Goal: Task Accomplishment & Management: Complete application form

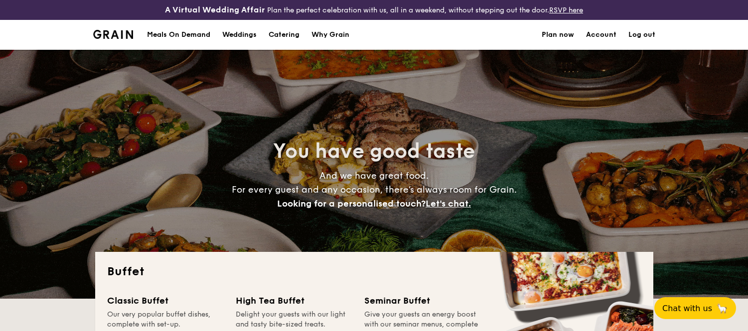
select select
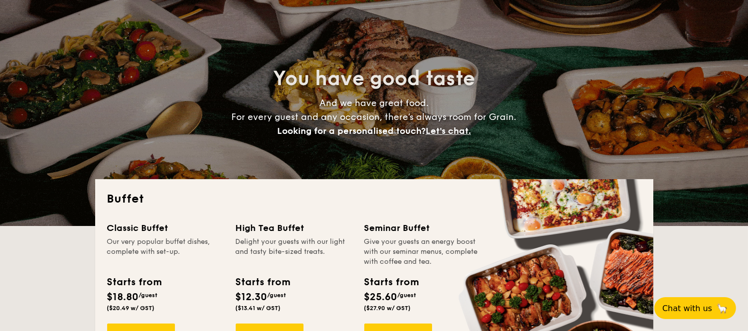
scroll to position [241, 0]
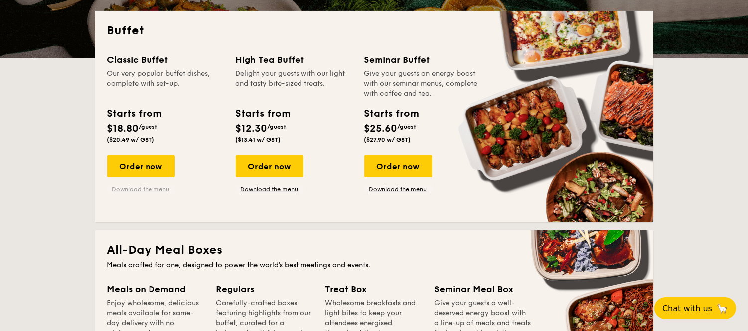
click at [124, 192] on link "Download the menu" at bounding box center [141, 189] width 68 height 8
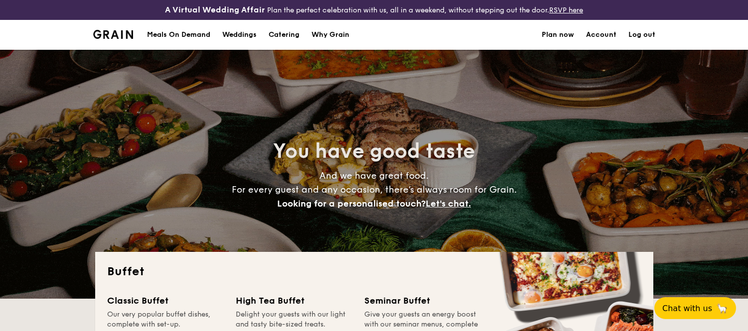
select select
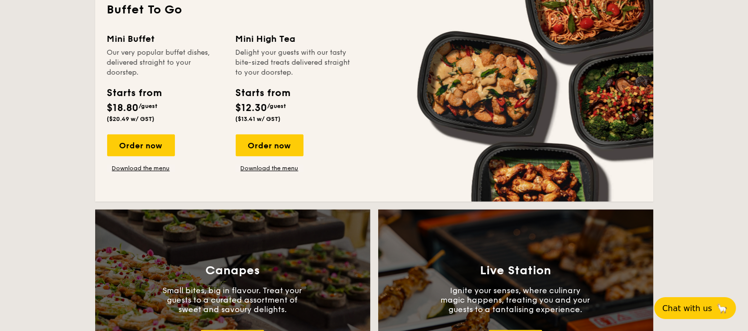
scroll to position [701, 0]
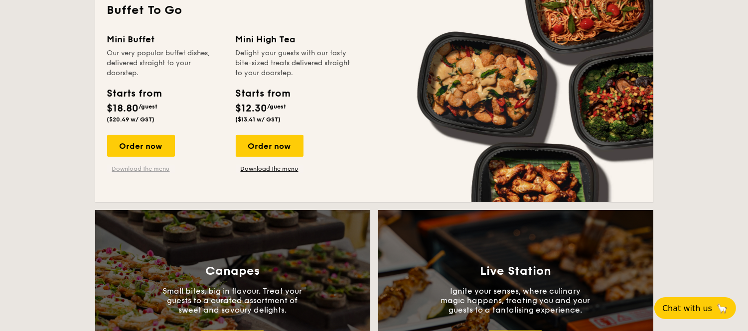
click at [145, 167] on link "Download the menu" at bounding box center [141, 169] width 68 height 8
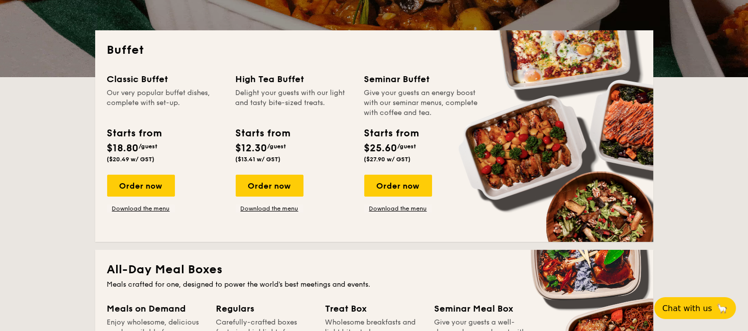
scroll to position [0, 0]
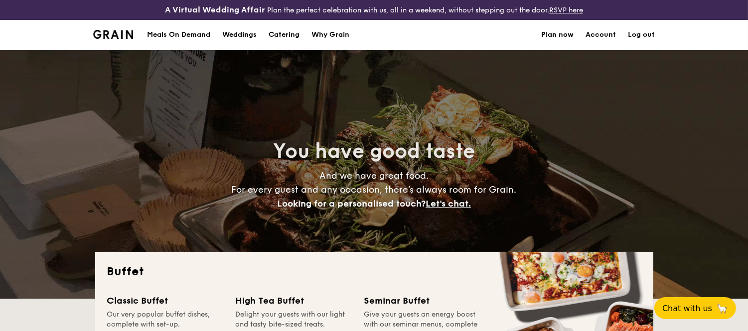
click at [175, 30] on div "Meals On Demand" at bounding box center [178, 35] width 63 height 30
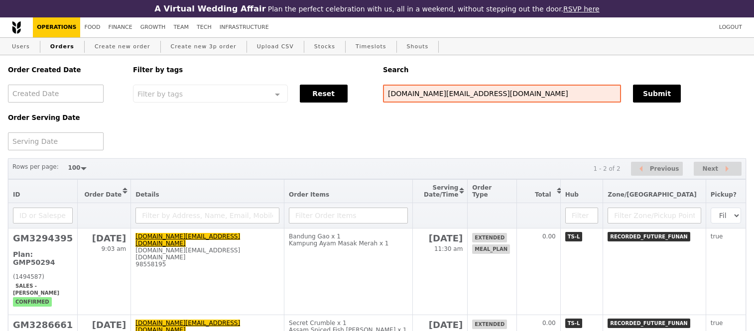
select select "100"
click at [404, 102] on input "jeremy.ng@recordedfuture.com" at bounding box center [502, 94] width 238 height 18
paste input "kristin_lam@bd.com"
click at [404, 102] on input "kristin_lam@bd.com.ng@recordedfuture.com" at bounding box center [502, 94] width 238 height 18
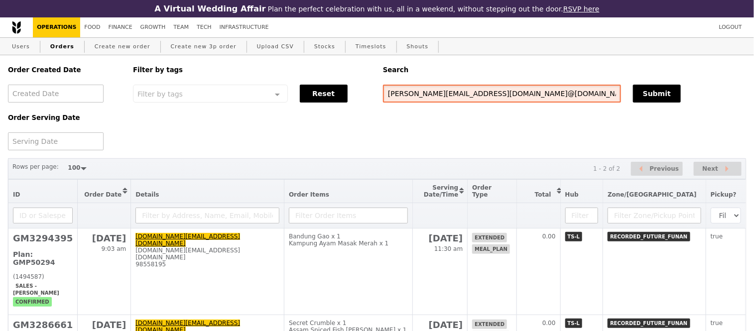
click at [404, 102] on input "kristin_lam@bd.com.ng@recordedfuture.com" at bounding box center [502, 94] width 238 height 18
paste input "text"
type input "kristin_lam@bd.com"
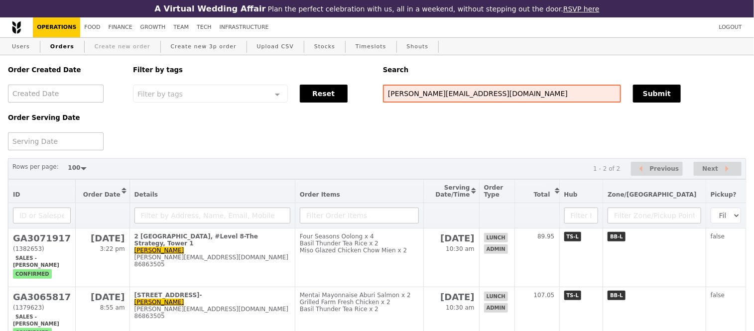
click at [112, 43] on link "Create new order" at bounding box center [123, 47] width 64 height 18
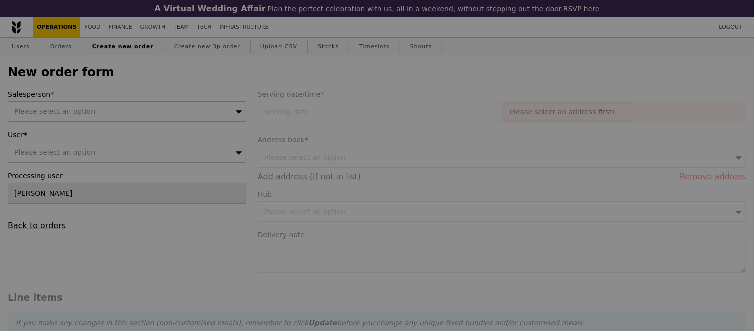
type input "Confirm"
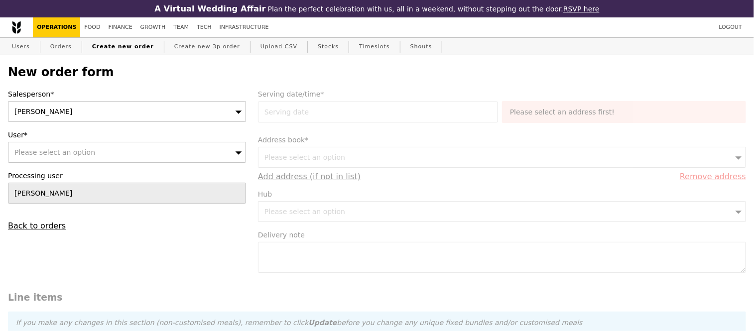
click at [122, 110] on div "Jhoana Castillo" at bounding box center [127, 111] width 238 height 21
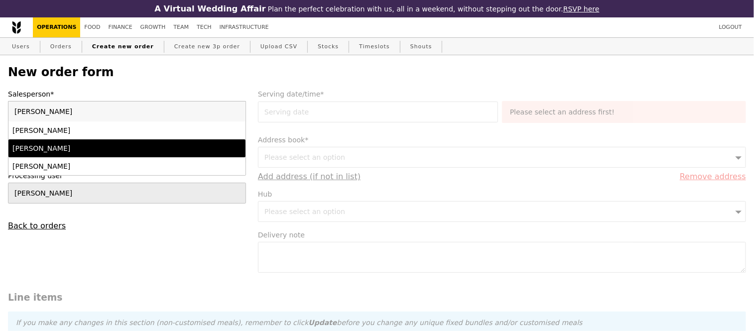
type input "sam"
click at [136, 148] on div "Samantha" at bounding box center [98, 148] width 172 height 10
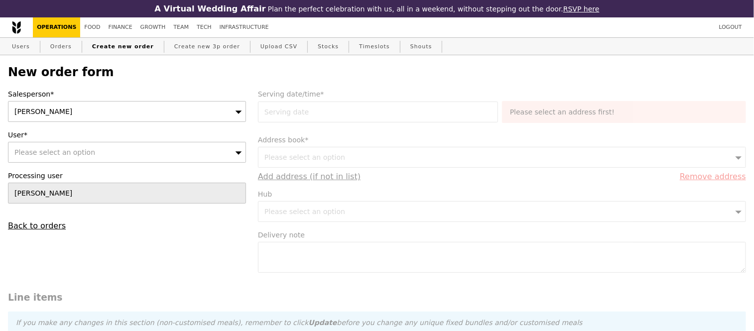
click at [136, 148] on div "Please select an option" at bounding box center [127, 152] width 238 height 21
type input "kristin_lam@bd.com"
type input "Confirm"
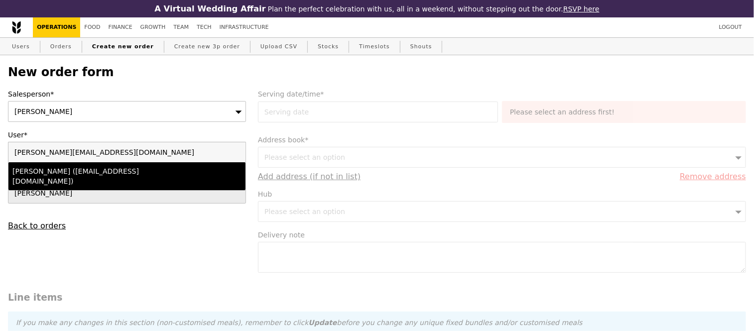
type input "kristin_lam@bd.com"
click at [142, 172] on div "Kristin Lam (kristin_lam@bd.com)" at bounding box center [98, 176] width 172 height 20
type input "Loading..."
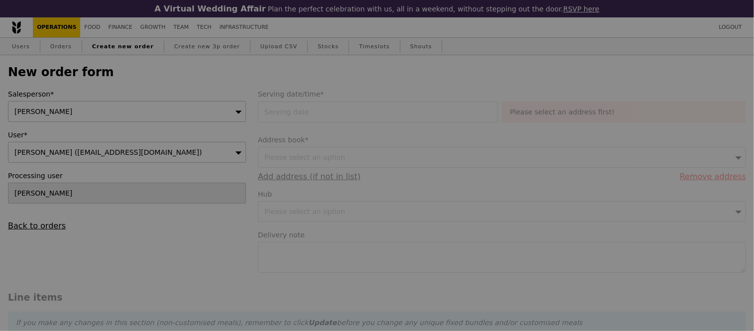
type input "13.76"
type input "15.00"
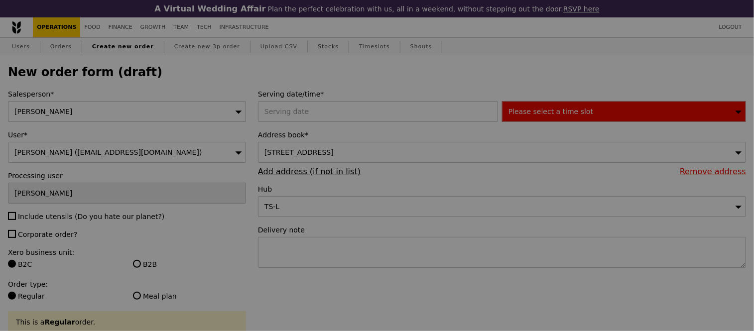
type input "Confirm"
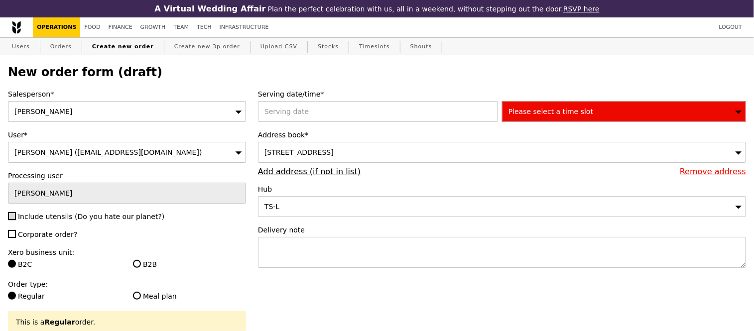
click at [15, 220] on input "Include utensils (Do you hate our planet?)" at bounding box center [12, 216] width 8 height 8
checkbox input "true"
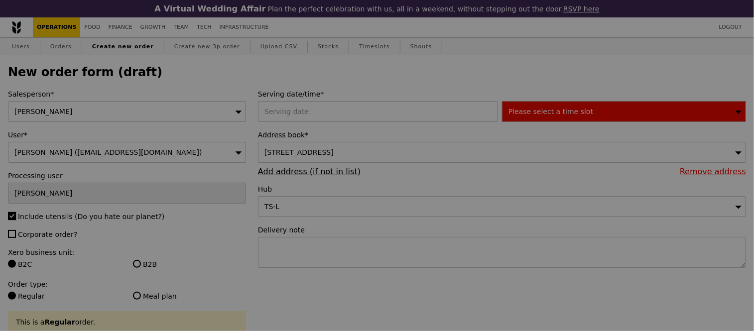
type input "Confirm"
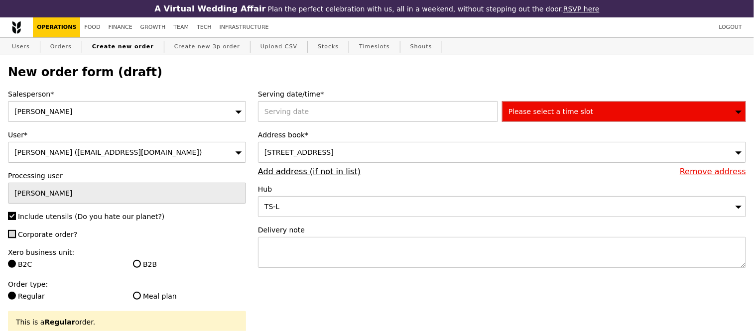
click at [10, 236] on input "Corporate order?" at bounding box center [12, 234] width 8 height 8
checkbox input "true"
click at [304, 114] on div at bounding box center [380, 111] width 244 height 21
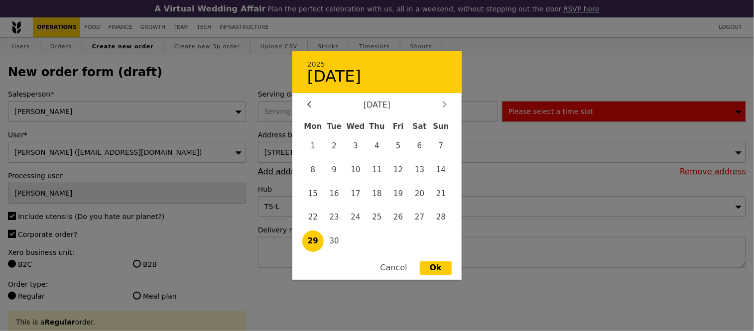
click at [444, 108] on icon at bounding box center [445, 104] width 4 height 6
click at [316, 170] on span "6" at bounding box center [312, 169] width 21 height 21
type input "06 Oct 2025"
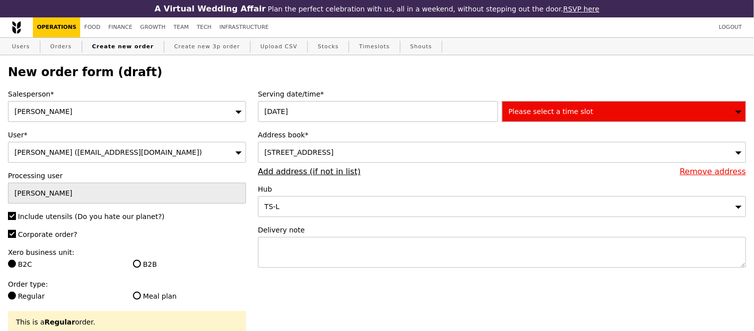
click at [334, 152] on span "30 Tuas Avenue 2, #NA-NA, Singapore 639461" at bounding box center [299, 152] width 69 height 8
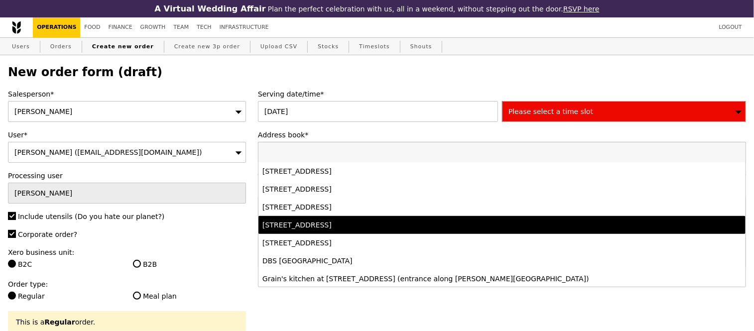
click at [376, 228] on div "2 International Business Park, #Level 8-The Strategy, Tower 1, Singapore 609930" at bounding box center [443, 225] width 360 height 10
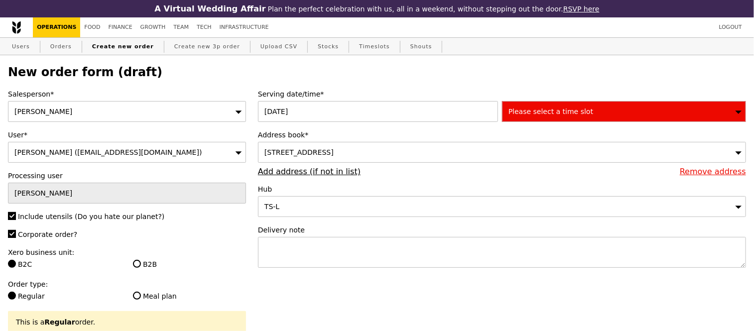
click at [560, 115] on span "Please select a time slot" at bounding box center [551, 112] width 85 height 8
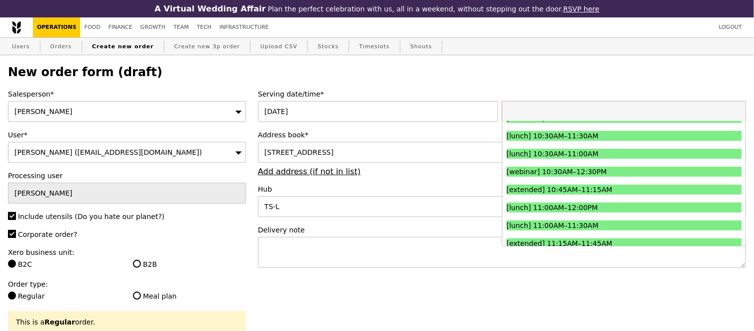
scroll to position [246, 0]
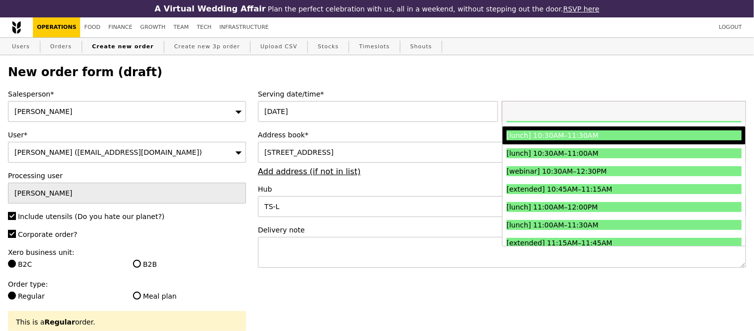
click at [603, 140] on div "[lunch] 10:30AM–11:30AM" at bounding box center [595, 136] width 176 height 10
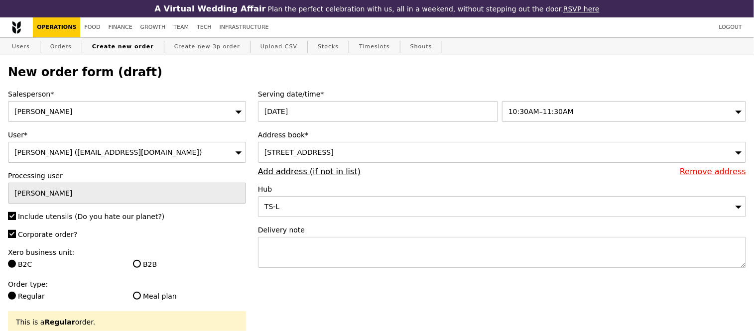
type input "Confirm"
click at [357, 260] on textarea at bounding box center [502, 252] width 488 height 31
paste textarea "Heng Leng (96523712)"
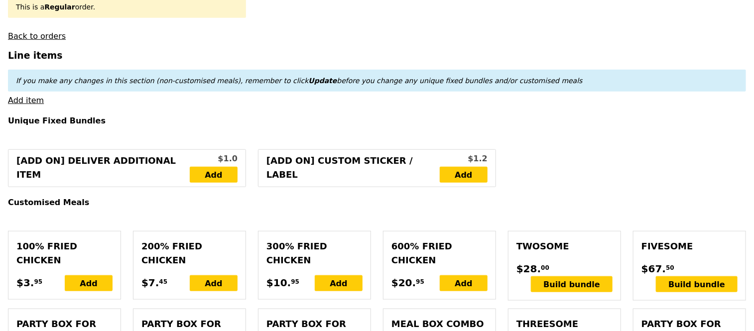
scroll to position [322, 0]
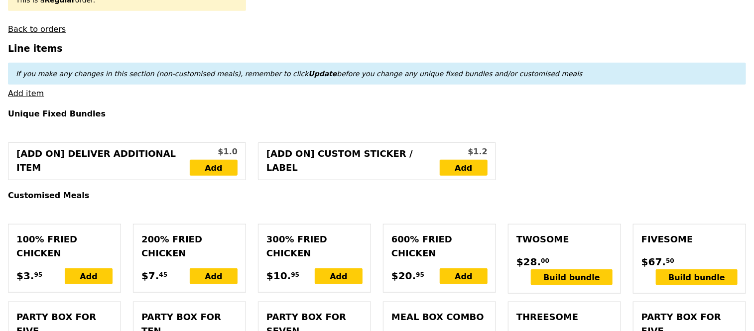
type textarea "Pls contact Heng Leng (96523712)"
click at [28, 98] on link "Add item" at bounding box center [26, 93] width 36 height 9
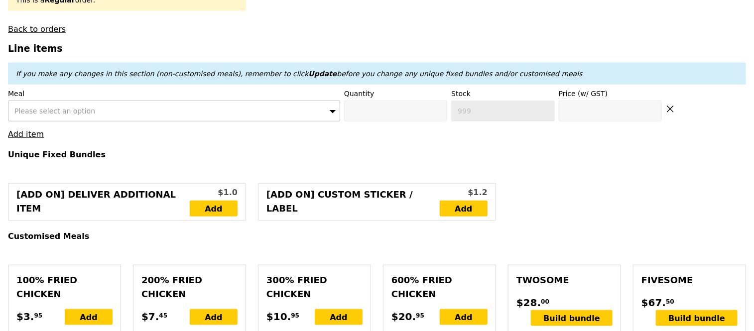
type input "Confirm"
click at [140, 111] on div "Please select an option" at bounding box center [174, 111] width 332 height 21
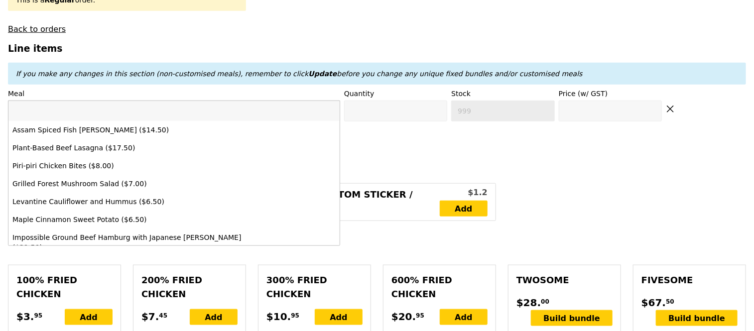
click at [140, 111] on input "search" at bounding box center [173, 111] width 331 height 20
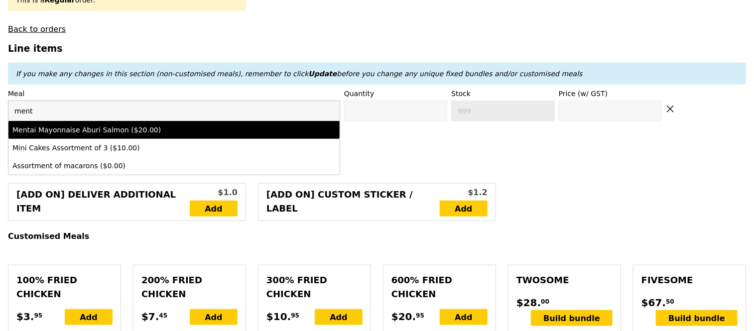
type input "ment"
click at [153, 135] on div "Mentai Mayonnaise Aburi Salmon ($20.00)" at bounding box center [133, 130] width 243 height 10
type input "Confirm anyway"
type input "0"
type input "490"
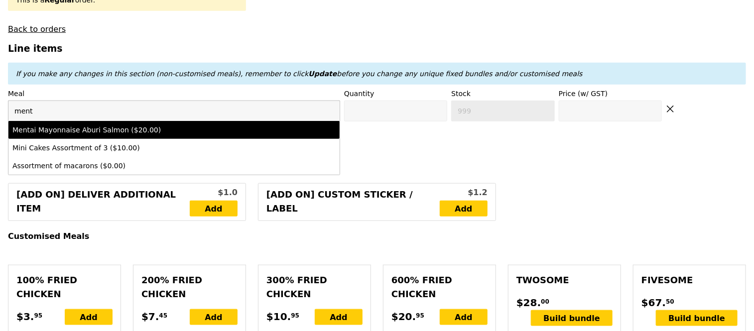
type input "20.0"
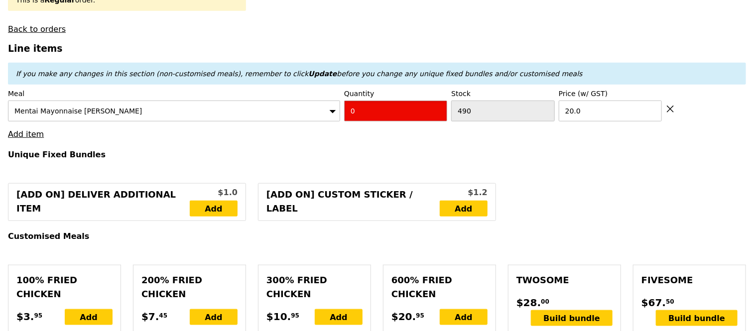
click at [391, 122] on input "0" at bounding box center [395, 111] width 103 height 21
type input "Confirm"
type input "2"
click at [340, 159] on h4 "Unique Fixed Bundles" at bounding box center [377, 154] width 738 height 9
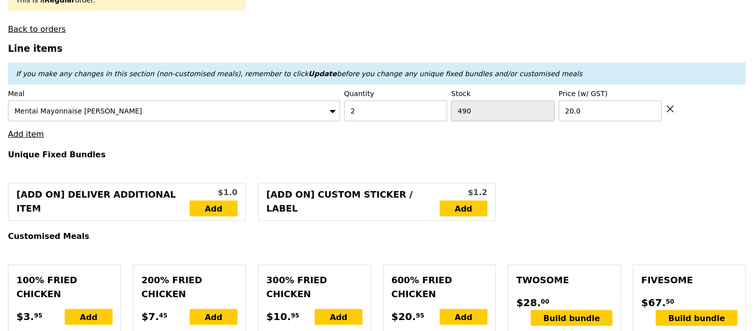
type input "Loading..."
type input "40.00"
type input "55.00"
type input "Confirm"
click at [26, 139] on link "Add item" at bounding box center [26, 134] width 36 height 9
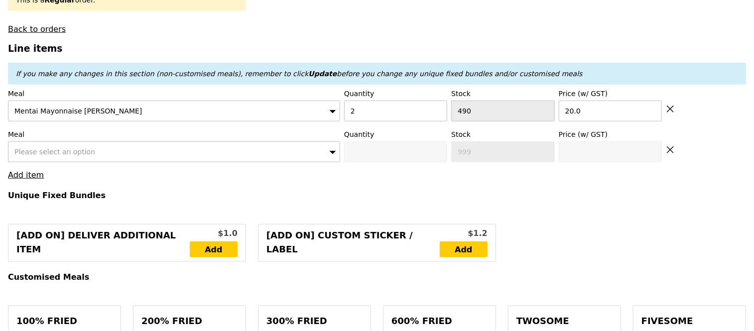
click at [45, 156] on span "Please select an option" at bounding box center [54, 152] width 81 height 8
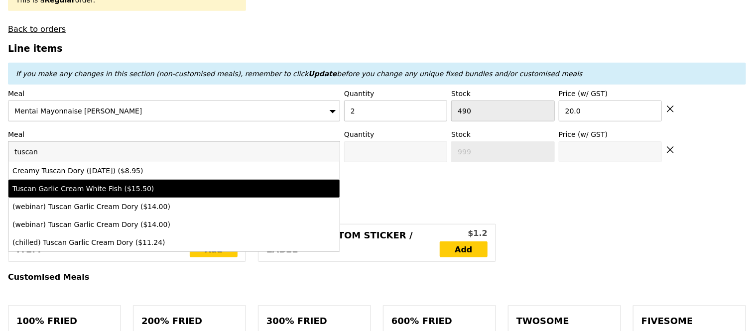
type input "tuscan"
click at [75, 194] on div "Tuscan Garlic Cream White Fish ($15.50)" at bounding box center [133, 189] width 243 height 10
type input "Confirm anyway"
type input "0"
type input "15.5"
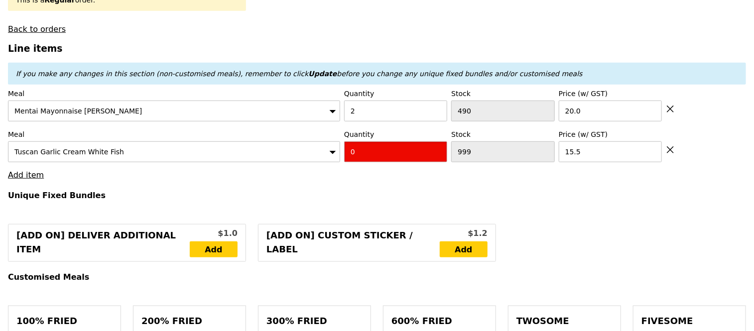
click at [364, 158] on input "0" at bounding box center [395, 151] width 103 height 21
type input "Confirm"
type input "2"
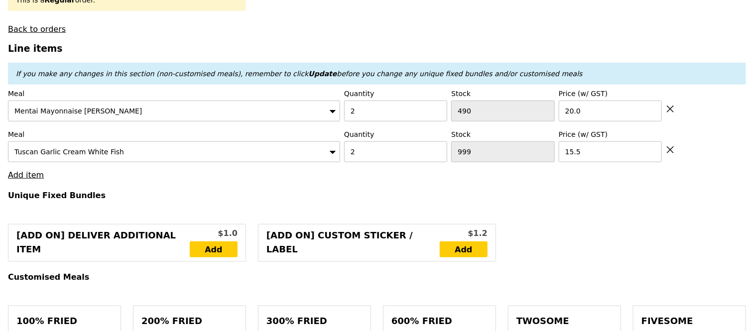
type input "Loading..."
type input "71.00"
type input "11.10"
type input "12.10"
type input "83.10"
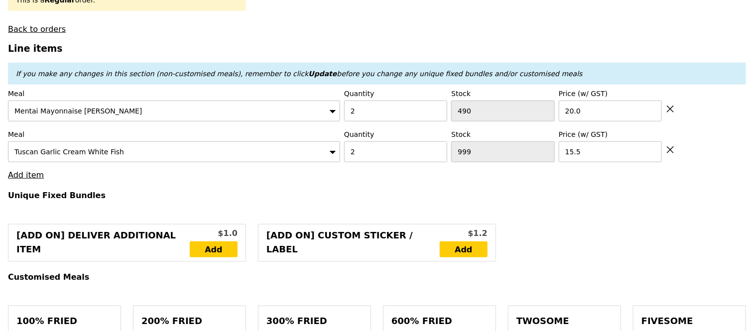
type input "Confirm"
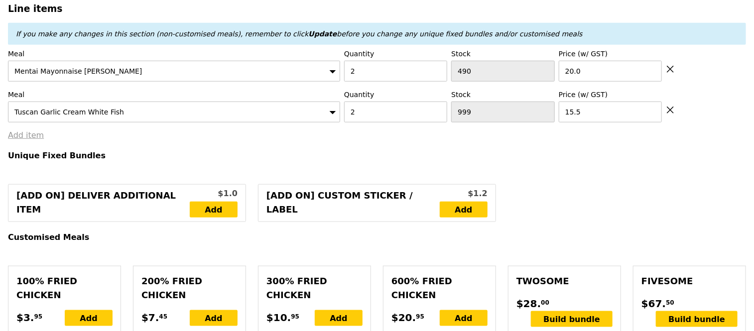
click at [27, 140] on link "Add item" at bounding box center [26, 135] width 36 height 9
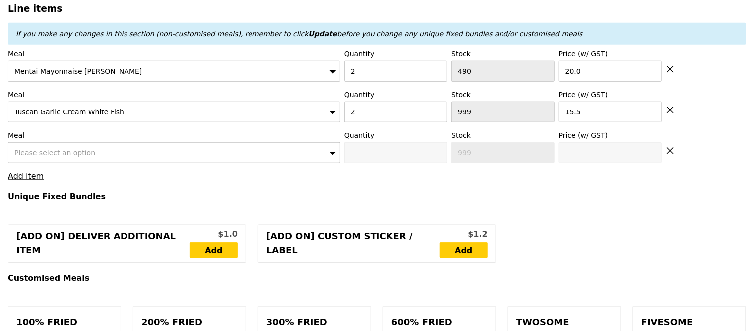
click at [37, 157] on span "Please select an option" at bounding box center [54, 153] width 81 height 8
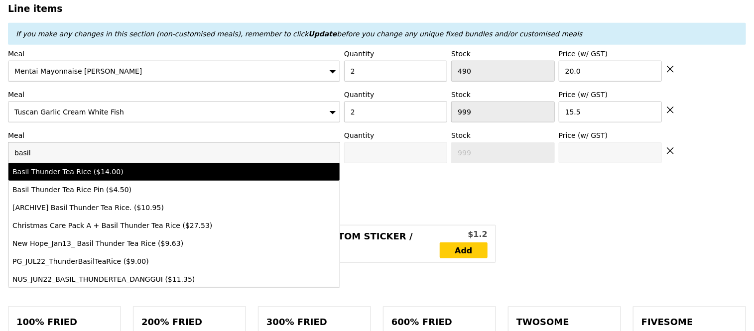
type input "basil"
click at [67, 177] on div "Basil Thunder Tea Rice ($14.00)" at bounding box center [133, 172] width 243 height 10
type input "Confirm anyway"
type input "0"
type input "496"
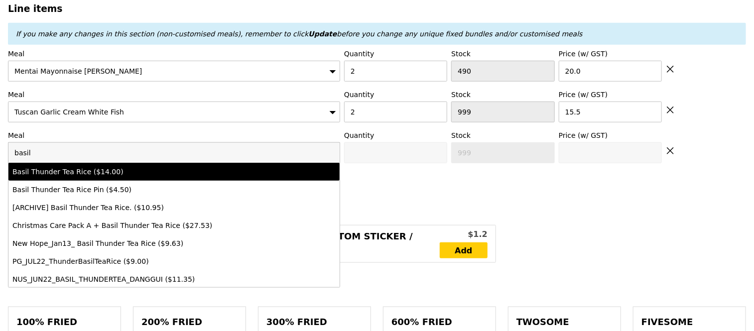
type input "14.0"
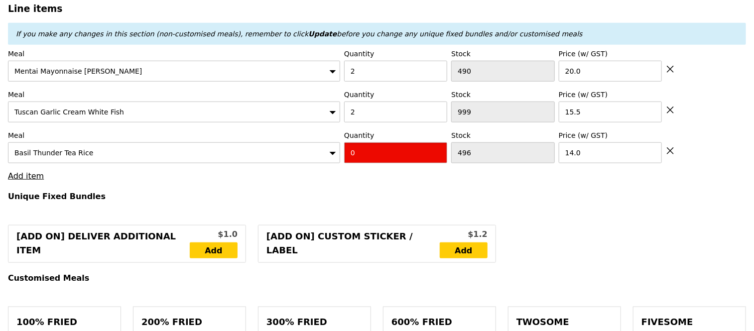
click at [362, 160] on input "0" at bounding box center [395, 152] width 103 height 21
type input "Confirm"
type input "2"
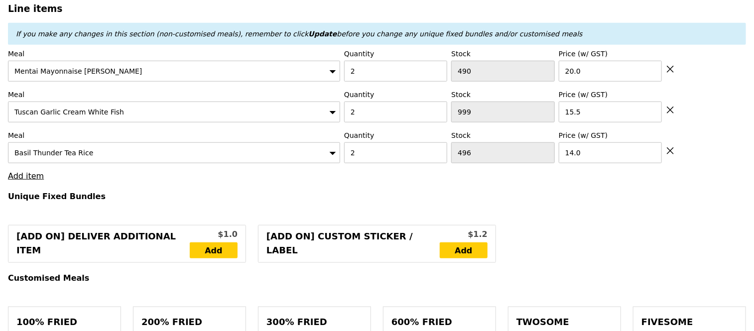
type input "Loading..."
type input "99.00"
type input "8.53"
type input "9.30"
type input "108.30"
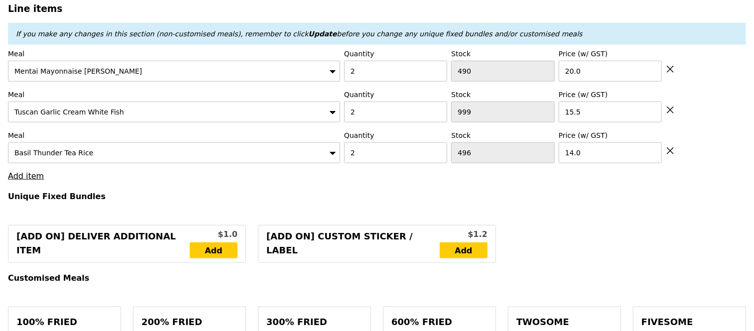
type input "Confirm"
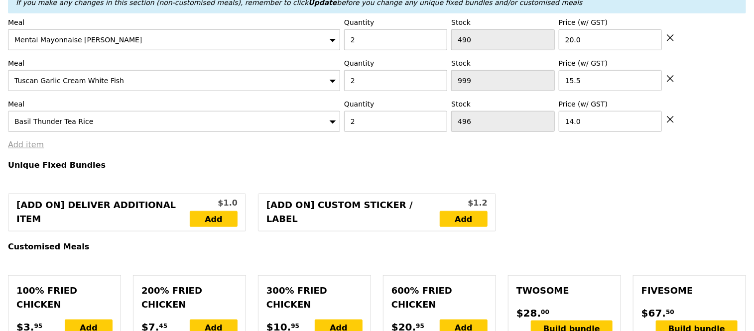
click at [26, 149] on link "Add item" at bounding box center [26, 144] width 36 height 9
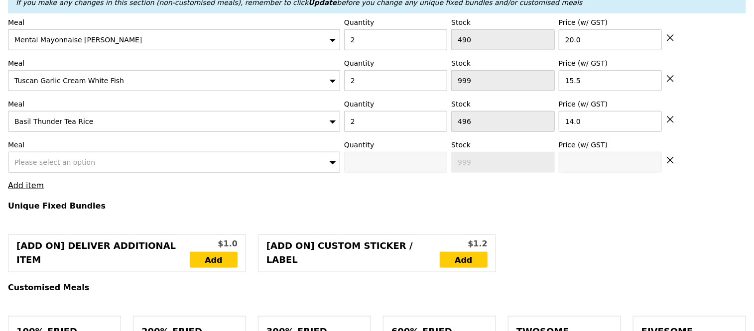
click at [57, 166] on span "Please select an option" at bounding box center [54, 162] width 81 height 8
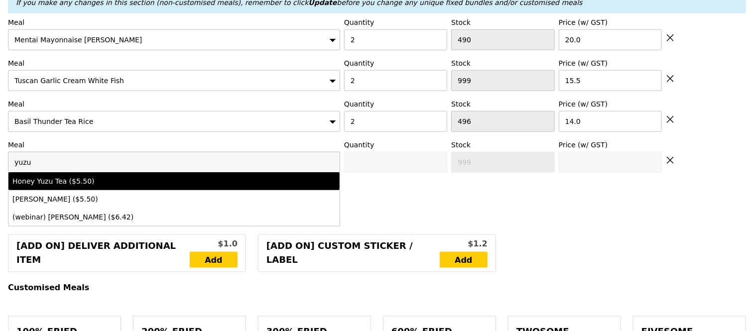
type input "yuzu"
click at [77, 186] on div "Honey Yuzu Tea ($5.50)" at bounding box center [133, 181] width 243 height 10
type input "Confirm anyway"
type input "0"
type input "500"
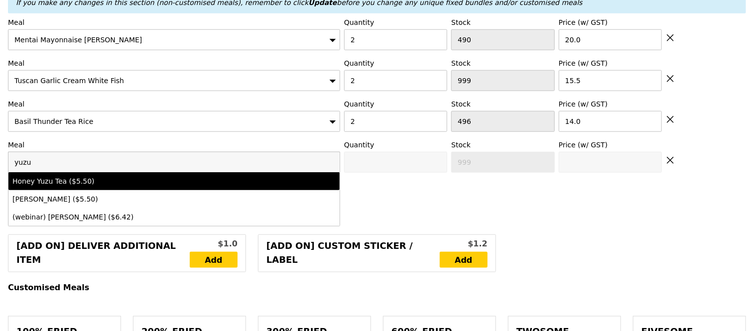
type input "5.5"
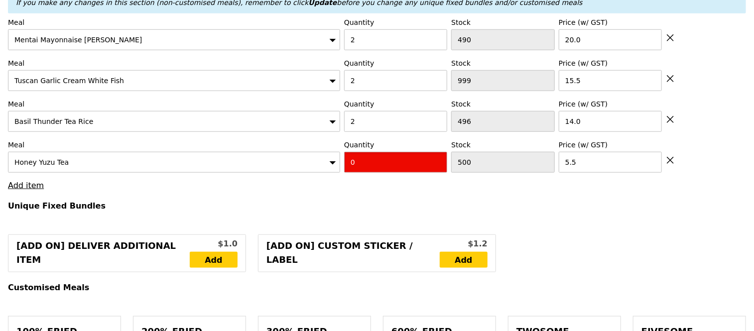
click at [369, 172] on input "0" at bounding box center [395, 162] width 103 height 21
type input "Confirm"
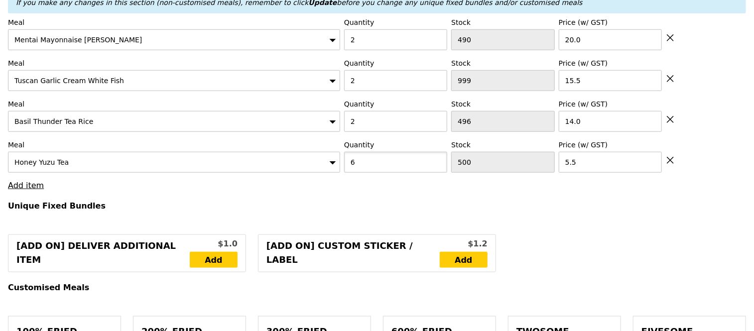
type input "6"
type input "Loading..."
type input "132.00"
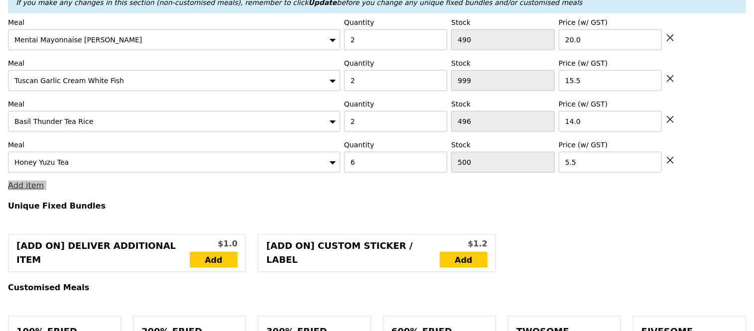
type input "5.50"
type input "6.00"
type input "138.00"
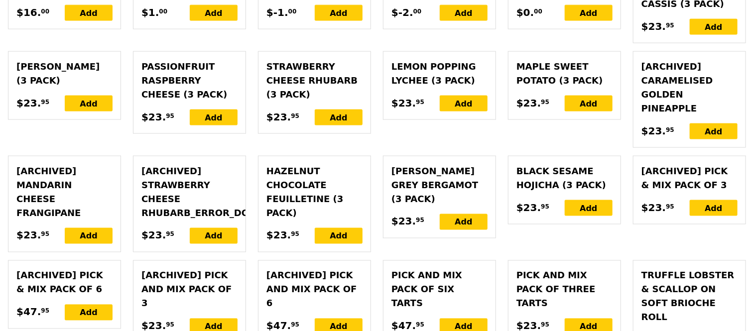
scroll to position [2703, 0]
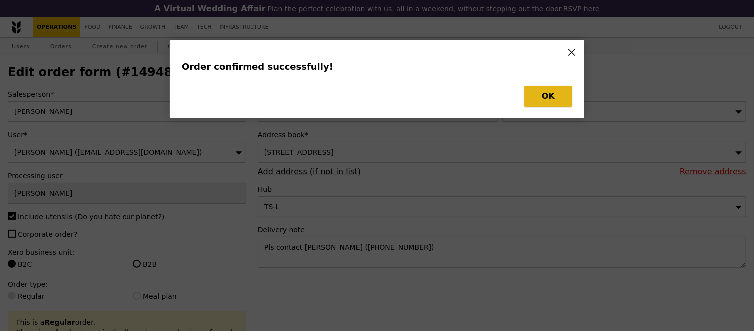
click at [552, 92] on button "OK" at bounding box center [549, 96] width 48 height 21
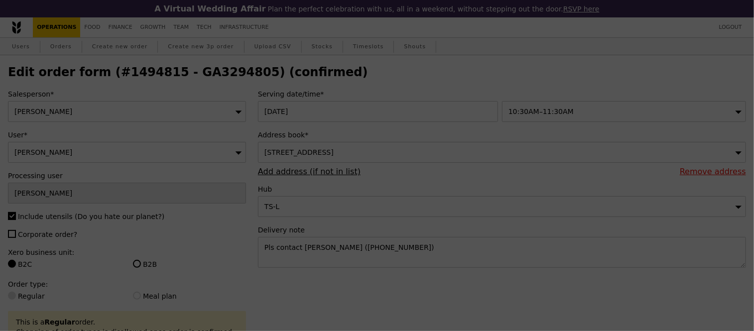
type input "Loading..."
checkbox input "false"
type input "6"
type input "500"
type input "5.50"
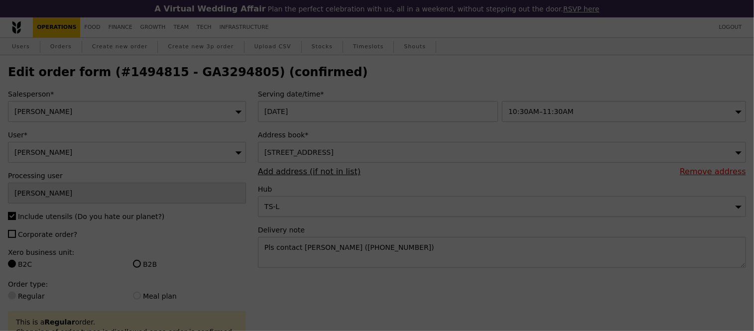
type input "496"
type input "14.00"
type input "1001"
type input "15.50"
type input "2"
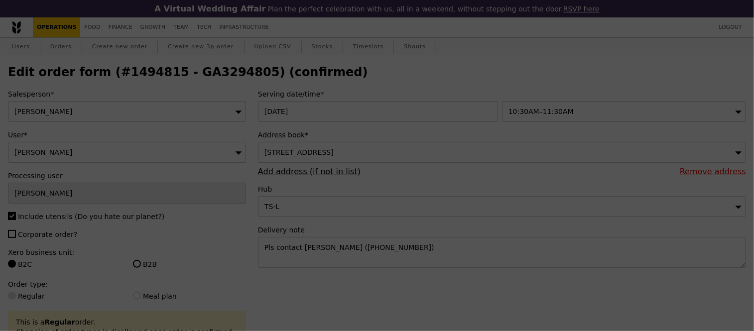
type input "490"
type input "20.00"
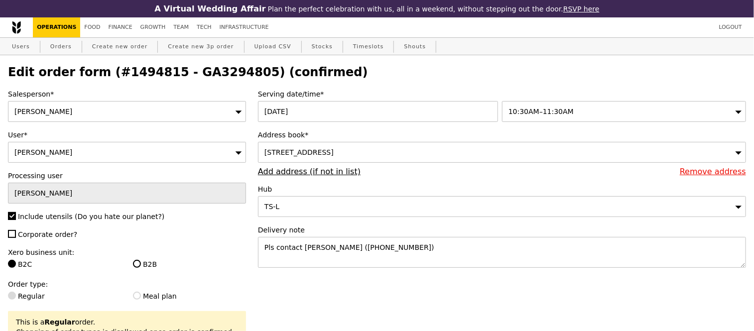
type input "Update"
type input "494"
type input "488"
click at [212, 73] on h2 "Edit order form (#1494815 - GA3294805) (confirmed)" at bounding box center [377, 72] width 738 height 14
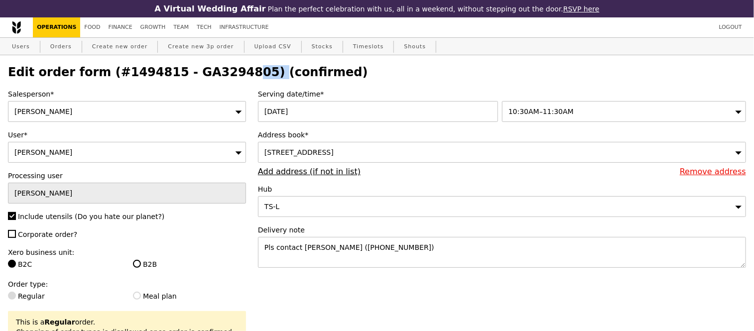
click at [212, 73] on h2 "Edit order form (#1494815 - GA3294805) (confirmed)" at bounding box center [377, 72] width 738 height 14
copy h2 "GA3294805"
click at [54, 43] on link "Orders" at bounding box center [60, 47] width 29 height 18
select select "100"
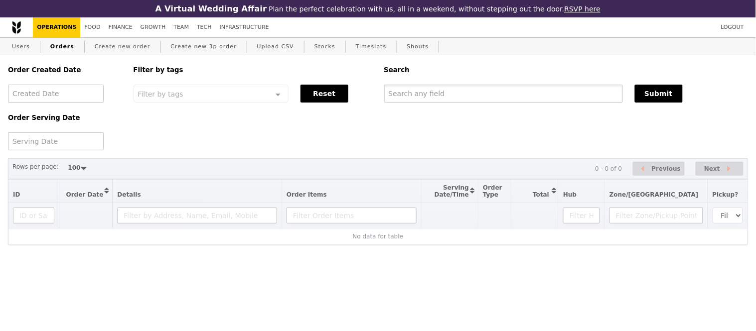
click at [457, 101] on input "text" at bounding box center [503, 94] width 239 height 18
paste input "GA3294805"
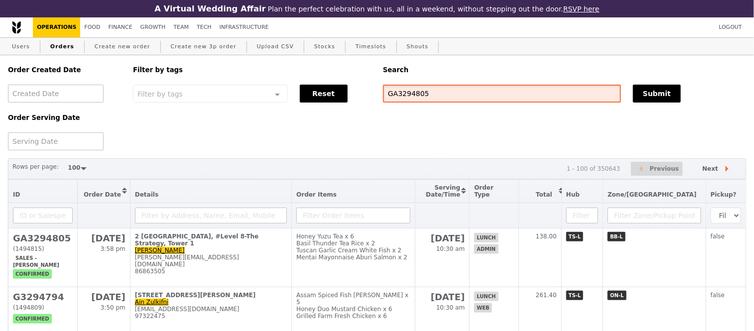
type input "GA3294805"
